Goal: Manage account settings

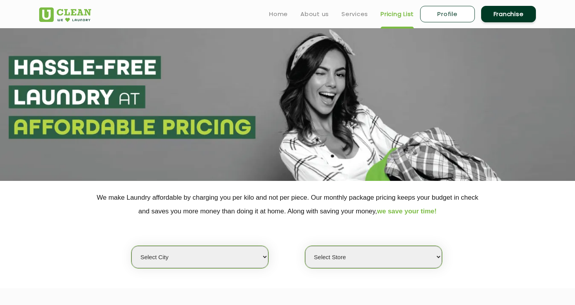
click at [455, 16] on link "Profile" at bounding box center [447, 14] width 55 height 16
select select
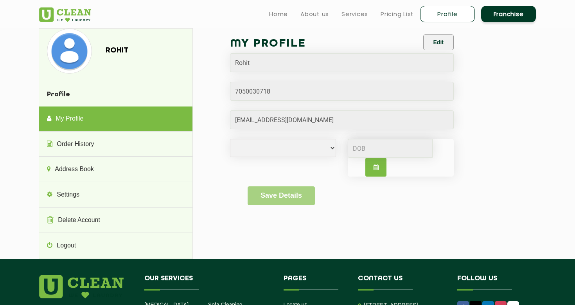
click at [78, 7] on link at bounding box center [65, 12] width 52 height 20
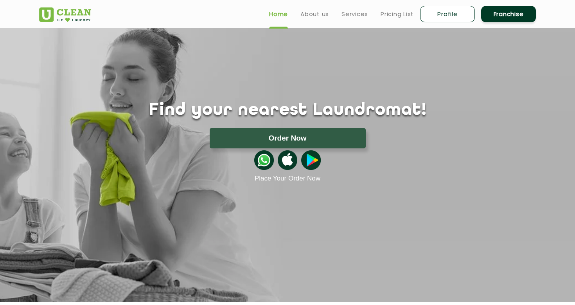
click at [443, 14] on link "Profile" at bounding box center [447, 14] width 55 height 16
select select
